Goal: Find contact information: Find contact information

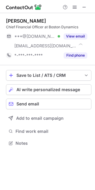
scroll to position [139, 95]
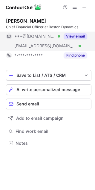
click at [73, 36] on button "View email" at bounding box center [76, 36] width 24 height 6
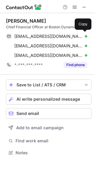
scroll to position [149, 95]
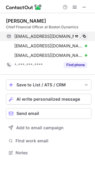
click at [85, 37] on span at bounding box center [84, 36] width 5 height 5
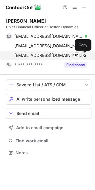
click at [86, 55] on span at bounding box center [84, 55] width 5 height 5
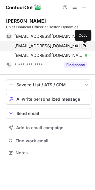
click at [85, 45] on span at bounding box center [84, 46] width 5 height 5
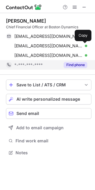
click at [79, 64] on button "Find phone" at bounding box center [76, 65] width 24 height 6
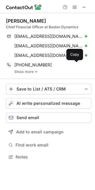
scroll to position [153, 95]
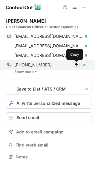
click at [74, 64] on button at bounding box center [77, 65] width 6 height 6
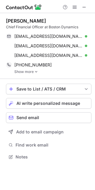
click at [22, 72] on link "Show more" at bounding box center [52, 72] width 77 height 4
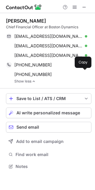
scroll to position [162, 95]
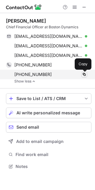
click at [85, 74] on span at bounding box center [84, 74] width 5 height 5
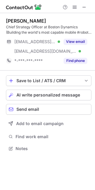
scroll to position [144, 95]
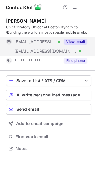
click at [81, 41] on button "View email" at bounding box center [76, 42] width 24 height 6
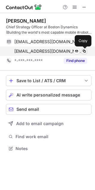
click at [85, 51] on span at bounding box center [84, 51] width 5 height 5
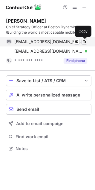
click at [83, 41] on span at bounding box center [84, 41] width 5 height 5
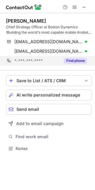
click at [83, 60] on button "Find phone" at bounding box center [76, 61] width 24 height 6
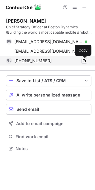
click at [83, 60] on span at bounding box center [84, 60] width 5 height 5
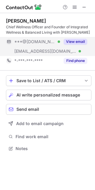
click at [77, 41] on button "View email" at bounding box center [76, 42] width 24 height 6
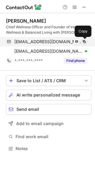
click at [84, 41] on span at bounding box center [84, 41] width 5 height 5
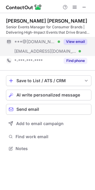
click at [70, 42] on button "View email" at bounding box center [76, 42] width 24 height 6
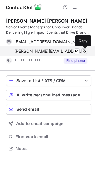
click at [84, 51] on span at bounding box center [84, 51] width 5 height 5
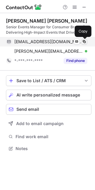
click at [85, 41] on span at bounding box center [84, 41] width 5 height 5
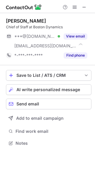
scroll to position [139, 95]
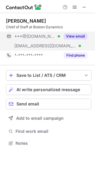
click at [73, 35] on button "View email" at bounding box center [76, 36] width 24 height 6
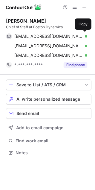
scroll to position [149, 95]
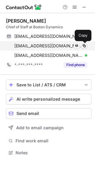
click at [84, 46] on span at bounding box center [84, 46] width 5 height 5
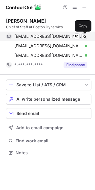
click at [84, 36] on span at bounding box center [84, 36] width 5 height 5
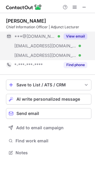
click at [77, 36] on button "View email" at bounding box center [76, 36] width 24 height 6
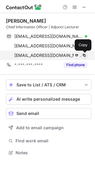
click at [84, 54] on span at bounding box center [84, 55] width 5 height 5
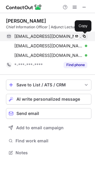
click at [83, 35] on span at bounding box center [84, 36] width 5 height 5
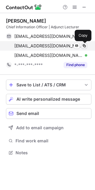
click at [84, 46] on span at bounding box center [84, 46] width 5 height 5
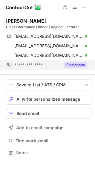
click at [81, 65] on button "Find phone" at bounding box center [76, 65] width 24 height 6
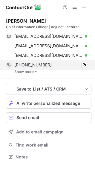
scroll to position [153, 95]
click at [85, 65] on span at bounding box center [84, 65] width 5 height 5
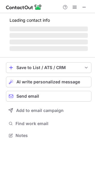
scroll to position [3, 3]
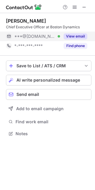
click at [76, 34] on button "View email" at bounding box center [76, 36] width 24 height 6
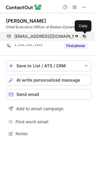
click at [83, 36] on span at bounding box center [84, 36] width 5 height 5
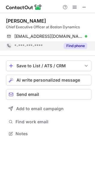
click at [78, 46] on button "Find phone" at bounding box center [76, 46] width 24 height 6
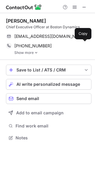
scroll to position [134, 95]
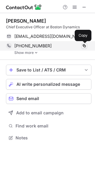
click at [84, 46] on span at bounding box center [84, 46] width 5 height 5
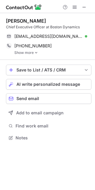
click at [32, 53] on link "Show more" at bounding box center [52, 53] width 77 height 4
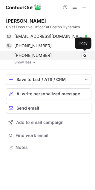
scroll to position [143, 95]
click at [86, 55] on span at bounding box center [84, 55] width 5 height 5
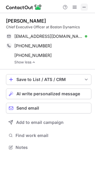
click at [85, 6] on span at bounding box center [84, 7] width 5 height 5
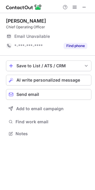
scroll to position [149, 95]
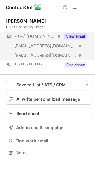
click at [84, 35] on button "View email" at bounding box center [76, 36] width 24 height 6
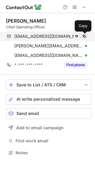
click at [84, 36] on span at bounding box center [84, 36] width 5 height 5
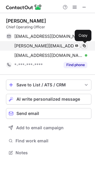
click at [84, 45] on span at bounding box center [84, 46] width 5 height 5
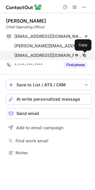
click at [84, 56] on span at bounding box center [84, 55] width 5 height 5
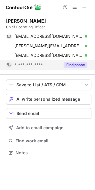
click at [81, 64] on button "Find phone" at bounding box center [76, 65] width 24 height 6
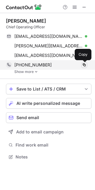
click at [84, 66] on span at bounding box center [84, 65] width 5 height 5
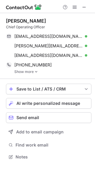
click at [33, 71] on link "Show more" at bounding box center [52, 72] width 77 height 4
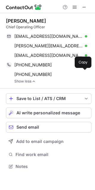
scroll to position [162, 95]
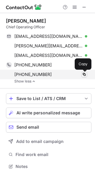
click at [83, 75] on span at bounding box center [84, 74] width 5 height 5
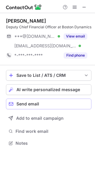
scroll to position [144, 95]
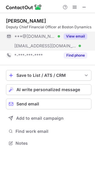
click at [76, 39] on button "View email" at bounding box center [76, 36] width 24 height 6
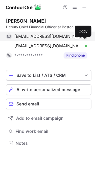
click at [85, 39] on span at bounding box center [84, 36] width 5 height 5
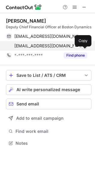
click at [83, 48] on span at bounding box center [84, 46] width 5 height 5
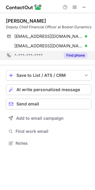
click at [80, 58] on button "Find phone" at bounding box center [76, 56] width 24 height 6
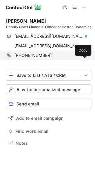
click at [84, 58] on span at bounding box center [84, 55] width 5 height 5
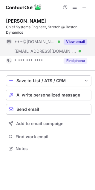
click at [71, 42] on button "View email" at bounding box center [76, 42] width 24 height 6
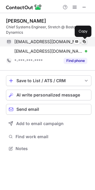
click at [86, 42] on span at bounding box center [84, 41] width 5 height 5
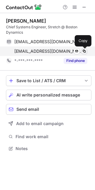
click at [85, 51] on span at bounding box center [84, 51] width 5 height 5
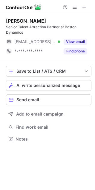
scroll to position [135, 95]
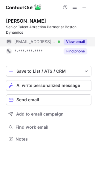
click at [74, 41] on button "View email" at bounding box center [76, 42] width 24 height 6
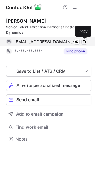
click at [83, 41] on span at bounding box center [84, 41] width 5 height 5
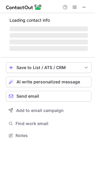
scroll to position [144, 95]
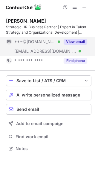
click at [74, 42] on button "View email" at bounding box center [76, 42] width 24 height 6
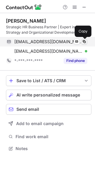
click at [84, 41] on span at bounding box center [84, 41] width 5 height 5
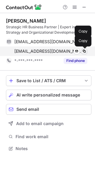
click at [86, 51] on span at bounding box center [84, 51] width 5 height 5
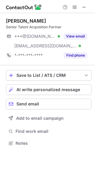
scroll to position [139, 95]
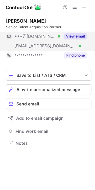
click at [75, 33] on button "View email" at bounding box center [76, 36] width 24 height 6
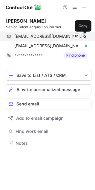
click at [82, 36] on span at bounding box center [84, 36] width 5 height 5
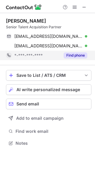
click at [36, 53] on span "*-***-***-****" at bounding box center [28, 55] width 28 height 5
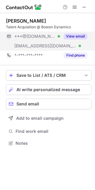
click at [77, 36] on button "View email" at bounding box center [76, 36] width 24 height 6
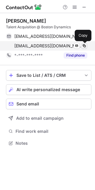
click at [84, 46] on span at bounding box center [84, 46] width 5 height 5
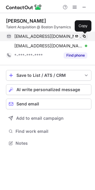
click at [84, 36] on span at bounding box center [84, 36] width 5 height 5
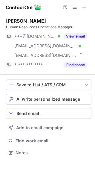
scroll to position [149, 95]
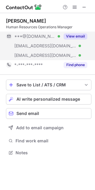
click at [72, 38] on button "View email" at bounding box center [76, 36] width 24 height 6
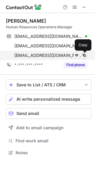
click at [83, 55] on span at bounding box center [84, 55] width 5 height 5
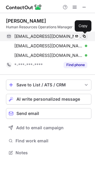
click at [84, 36] on span at bounding box center [84, 36] width 5 height 5
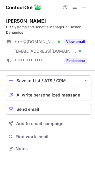
scroll to position [144, 95]
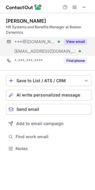
click at [79, 40] on button "View email" at bounding box center [76, 42] width 24 height 6
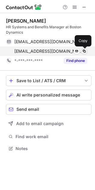
click at [84, 51] on span at bounding box center [84, 51] width 5 height 5
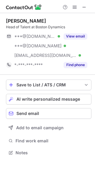
scroll to position [149, 95]
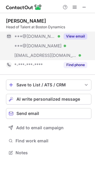
click at [76, 37] on button "View email" at bounding box center [76, 36] width 24 height 6
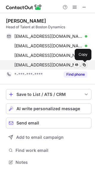
click at [87, 65] on button at bounding box center [84, 65] width 6 height 6
click at [83, 66] on span at bounding box center [84, 65] width 5 height 5
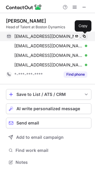
click at [85, 35] on span at bounding box center [84, 36] width 5 height 5
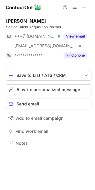
scroll to position [139, 95]
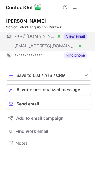
click at [72, 35] on button "View email" at bounding box center [76, 36] width 24 height 6
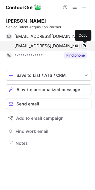
click at [86, 46] on span at bounding box center [84, 46] width 5 height 5
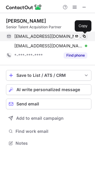
click at [84, 37] on span at bounding box center [84, 36] width 5 height 5
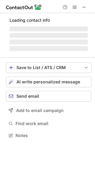
scroll to position [149, 95]
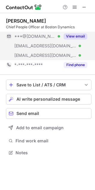
click at [77, 36] on button "View email" at bounding box center [76, 36] width 24 height 6
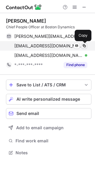
click at [84, 47] on span at bounding box center [84, 46] width 5 height 5
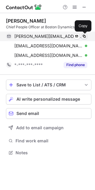
click at [83, 37] on span at bounding box center [84, 36] width 5 height 5
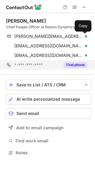
click at [67, 66] on button "Find phone" at bounding box center [76, 65] width 24 height 6
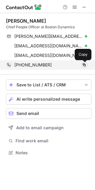
click at [85, 65] on span at bounding box center [84, 65] width 5 height 5
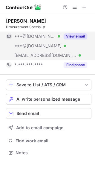
click at [79, 33] on button "View email" at bounding box center [76, 36] width 24 height 6
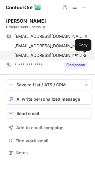
click at [84, 56] on span at bounding box center [84, 55] width 5 height 5
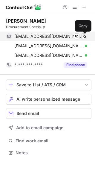
click at [85, 37] on span at bounding box center [84, 36] width 5 height 5
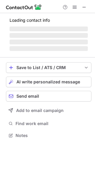
scroll to position [135, 95]
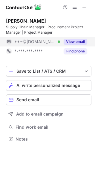
click at [78, 37] on div "View email" at bounding box center [73, 42] width 27 height 10
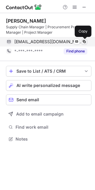
click at [83, 42] on span at bounding box center [84, 41] width 5 height 5
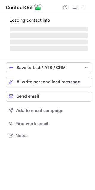
scroll to position [144, 95]
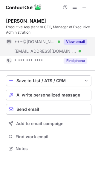
click at [75, 43] on button "View email" at bounding box center [76, 42] width 24 height 6
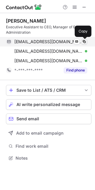
click at [85, 41] on span at bounding box center [84, 41] width 5 height 5
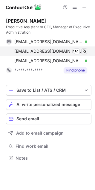
click at [83, 51] on span at bounding box center [84, 51] width 5 height 5
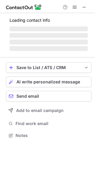
scroll to position [139, 95]
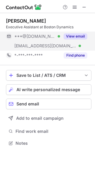
click at [81, 38] on button "View email" at bounding box center [76, 36] width 24 height 6
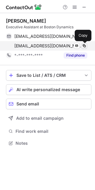
click at [83, 46] on span at bounding box center [84, 46] width 5 height 5
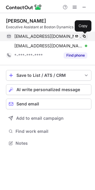
click at [83, 36] on span at bounding box center [84, 36] width 5 height 5
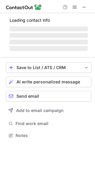
scroll to position [3, 3]
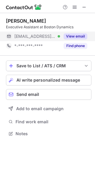
click at [82, 36] on button "View email" at bounding box center [76, 36] width 24 height 6
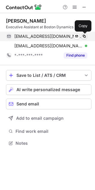
click at [86, 36] on span at bounding box center [84, 36] width 5 height 5
click at [84, 36] on span at bounding box center [84, 36] width 5 height 5
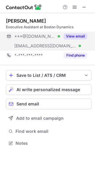
click at [75, 36] on button "View email" at bounding box center [76, 36] width 24 height 6
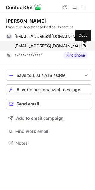
click at [84, 45] on span at bounding box center [84, 46] width 5 height 5
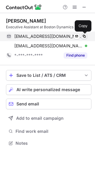
click at [85, 35] on span at bounding box center [84, 36] width 5 height 5
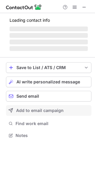
scroll to position [144, 95]
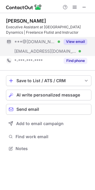
click at [78, 43] on button "View email" at bounding box center [76, 42] width 24 height 6
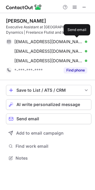
scroll to position [154, 95]
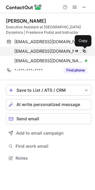
click at [85, 50] on span at bounding box center [84, 51] width 5 height 5
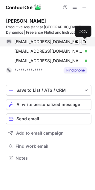
click at [85, 41] on span at bounding box center [84, 41] width 5 height 5
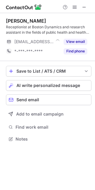
scroll to position [135, 95]
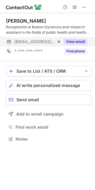
click at [78, 41] on button "View email" at bounding box center [76, 42] width 24 height 6
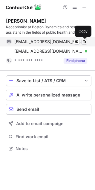
click at [83, 41] on span at bounding box center [84, 41] width 5 height 5
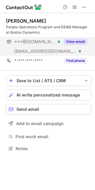
click at [73, 43] on button "View email" at bounding box center [76, 42] width 24 height 6
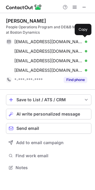
scroll to position [164, 95]
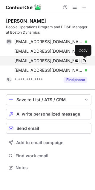
click at [84, 60] on span at bounding box center [84, 60] width 5 height 5
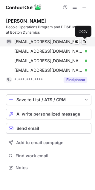
click at [85, 42] on span at bounding box center [84, 41] width 5 height 5
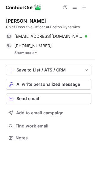
scroll to position [134, 95]
